Goal: Task Accomplishment & Management: Manage account settings

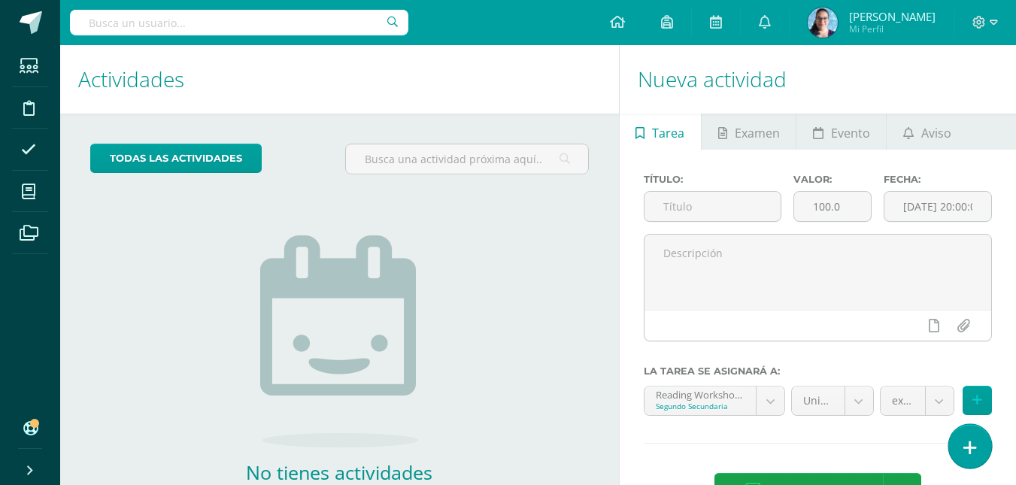
click at [980, 457] on link at bounding box center [969, 446] width 43 height 44
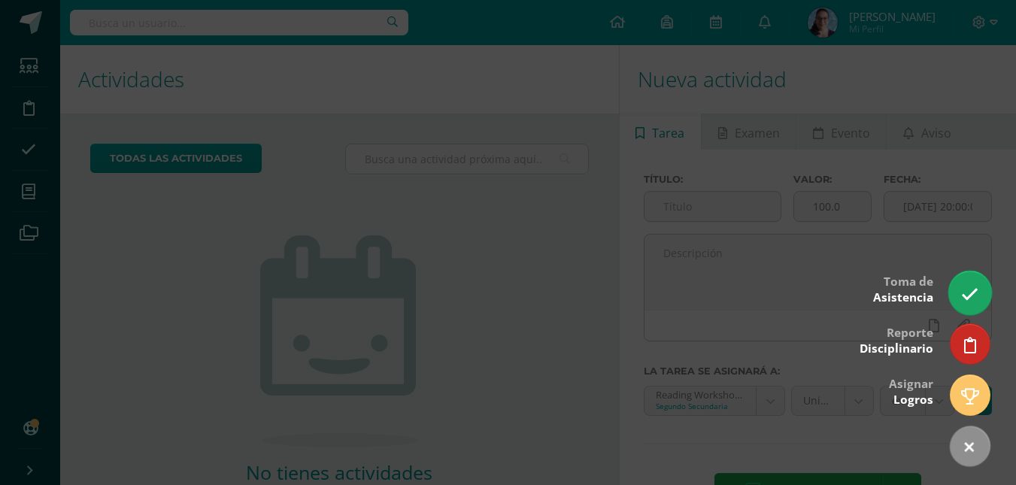
click at [968, 290] on icon at bounding box center [969, 294] width 17 height 17
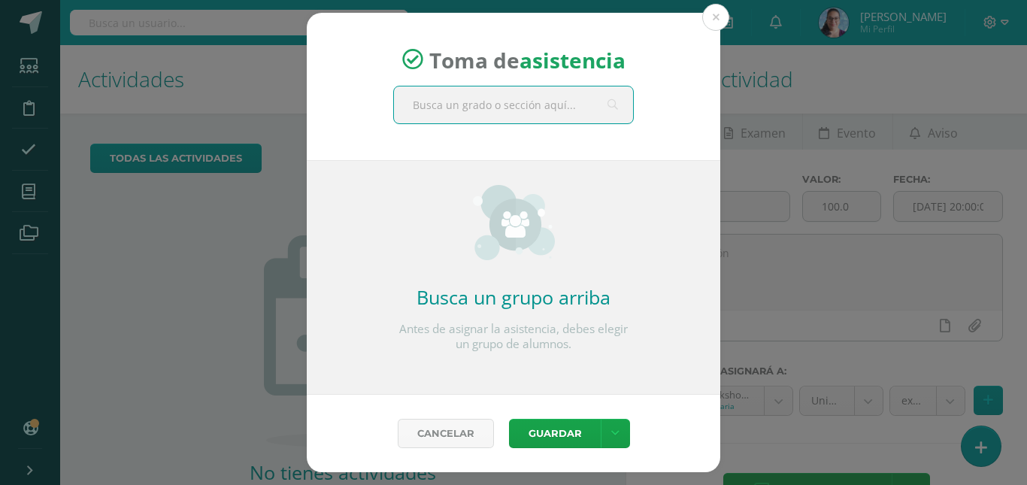
click at [500, 105] on input "text" at bounding box center [513, 104] width 239 height 37
type input "segundo"
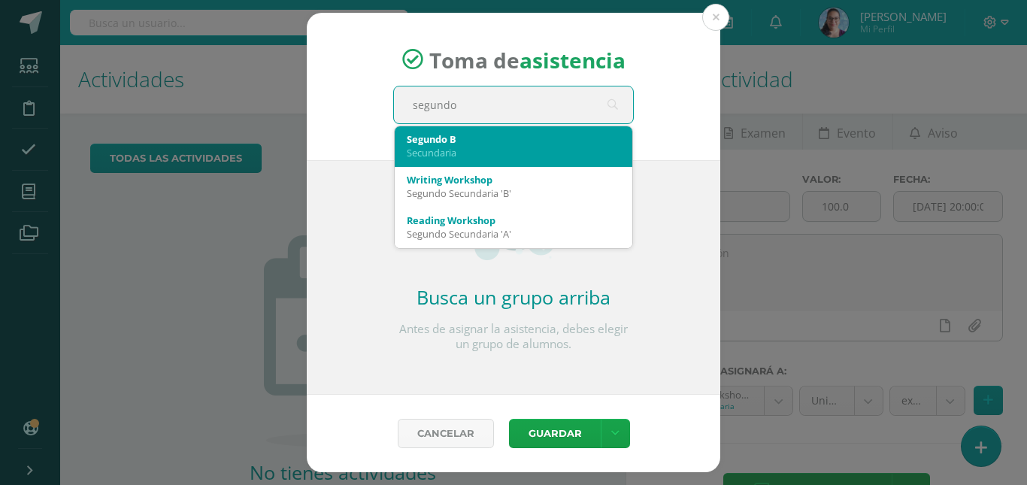
click at [456, 151] on div "Secundaria" at bounding box center [514, 153] width 214 height 14
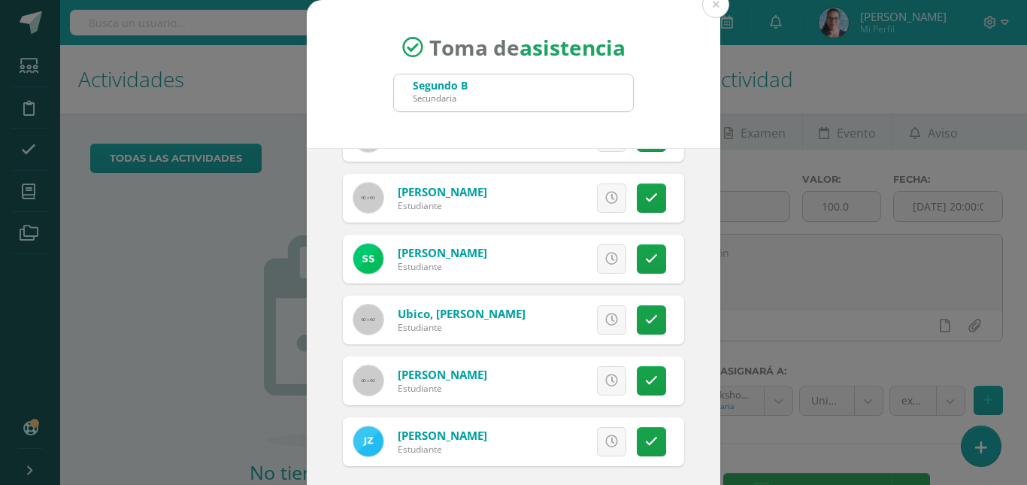
scroll to position [83, 0]
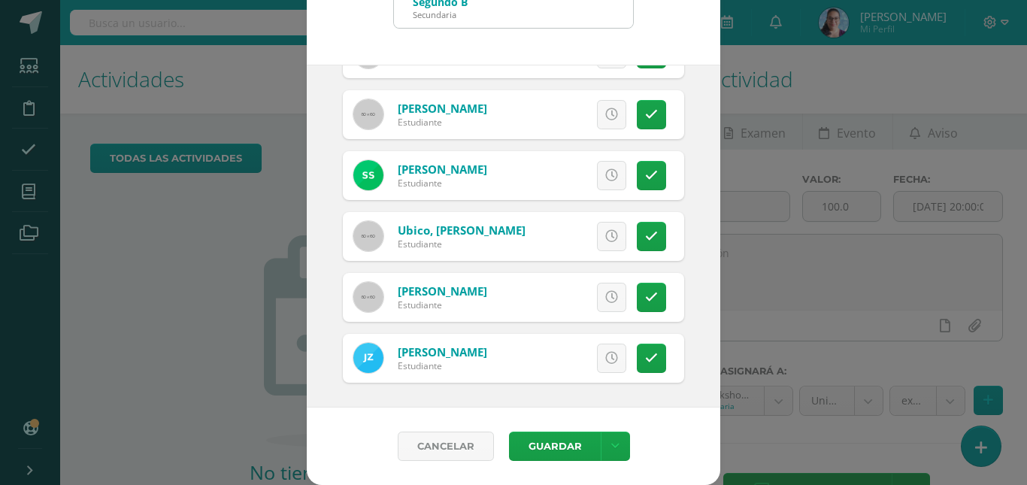
click at [525, 468] on div "Cancelar Guardar Guardar sin notificar inasistencias" at bounding box center [514, 446] width 414 height 77
drag, startPoint x: 525, startPoint y: 468, endPoint x: 537, endPoint y: 454, distance: 18.7
click at [537, 454] on div "Cancelar Guardar Guardar sin notificar inasistencias" at bounding box center [514, 446] width 414 height 77
click at [556, 439] on button "Guardar" at bounding box center [555, 446] width 92 height 29
